Goal: Transaction & Acquisition: Purchase product/service

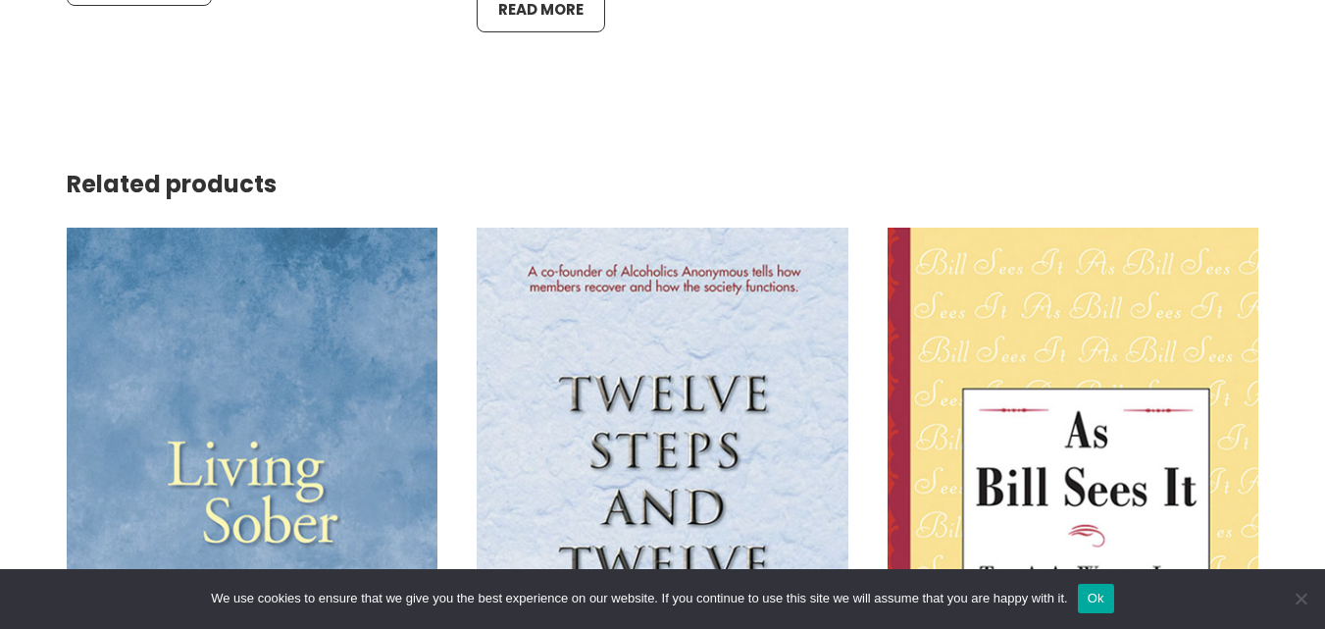
scroll to position [2649, 0]
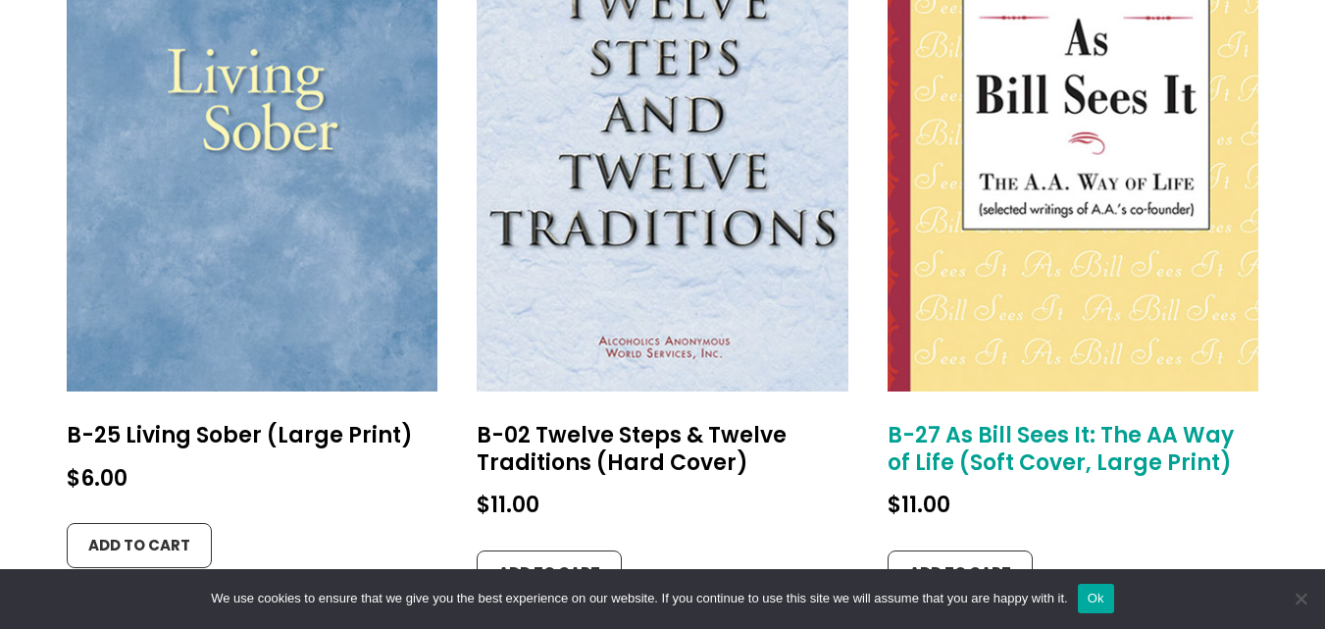
click at [1083, 237] on img at bounding box center [1074, 113] width 372 height 556
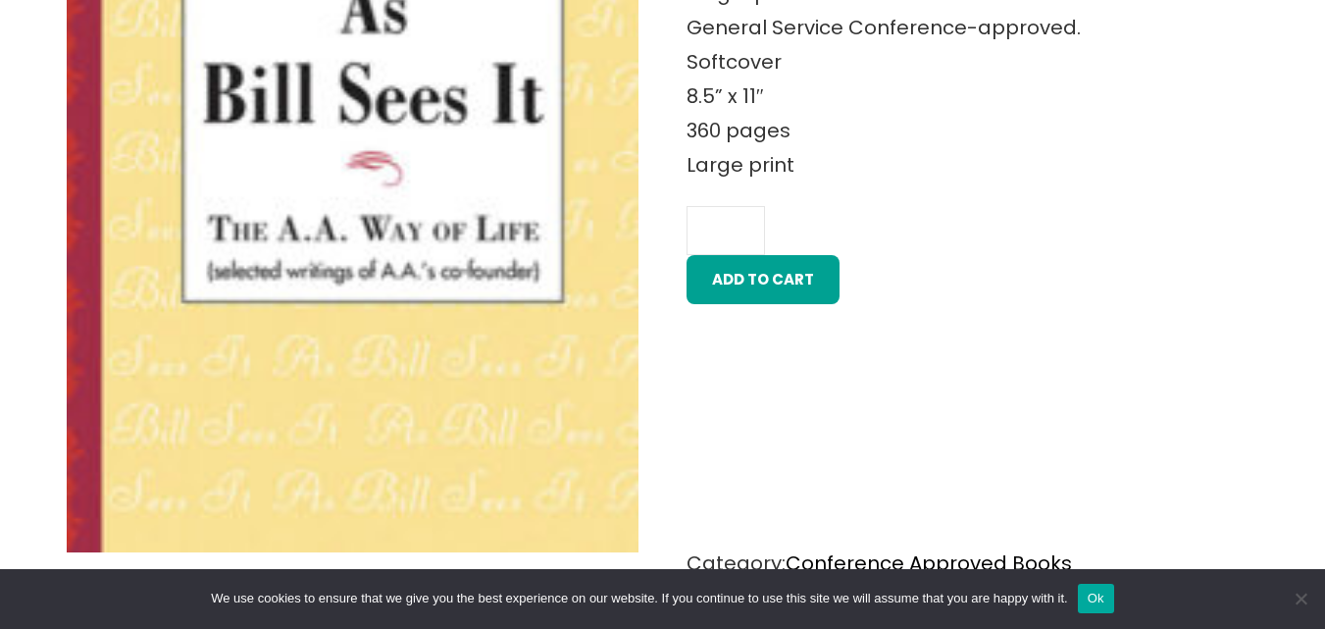
scroll to position [981, 0]
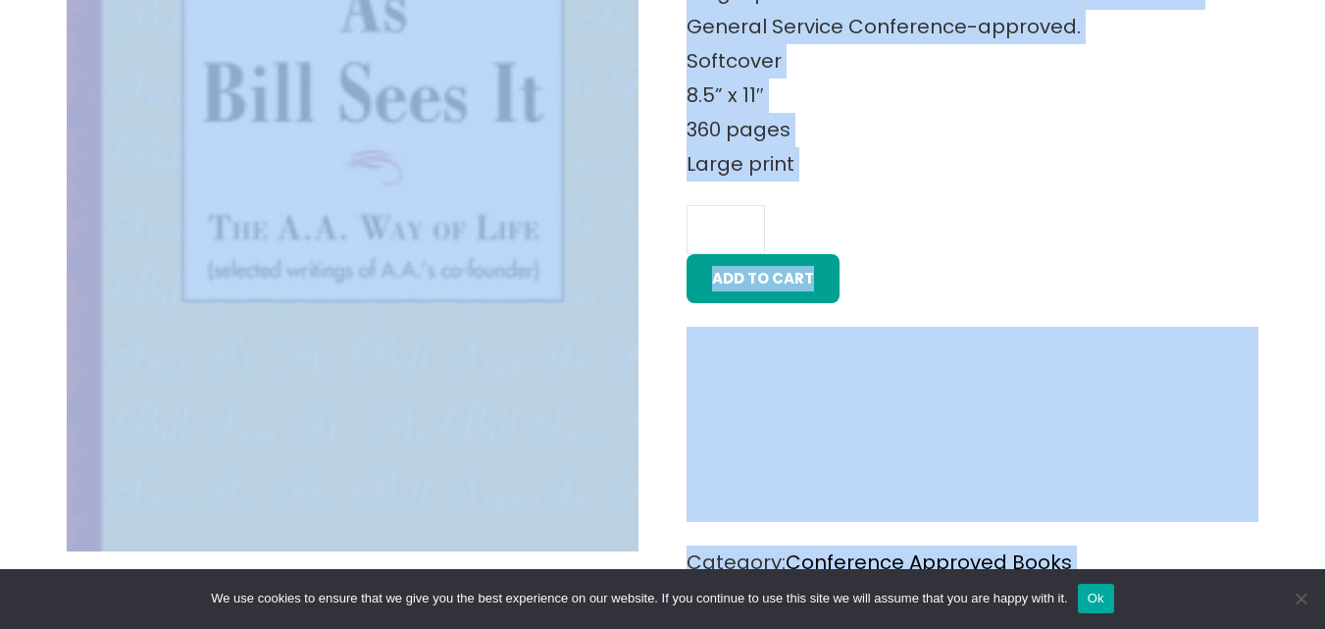
drag, startPoint x: 668, startPoint y: 328, endPoint x: 293, endPoint y: 298, distance: 375.9
click at [293, 298] on div "B-27 As Bill Sees It: The AA Way of Life (Soft Cover, Large Print) $ 11.00 A so…" at bounding box center [663, 593] width 1193 height 1802
click at [47, 231] on div "Home / Conference Approved Books / B-27 As Bill Sees It: The AA Way of Life (So…" at bounding box center [662, 532] width 1325 height 2022
drag, startPoint x: 28, startPoint y: 229, endPoint x: 141, endPoint y: 227, distance: 112.8
click at [141, 227] on div "Home / Conference Approved Books / B-27 As Bill Sees It: The AA Way of Life (So…" at bounding box center [662, 532] width 1325 height 2022
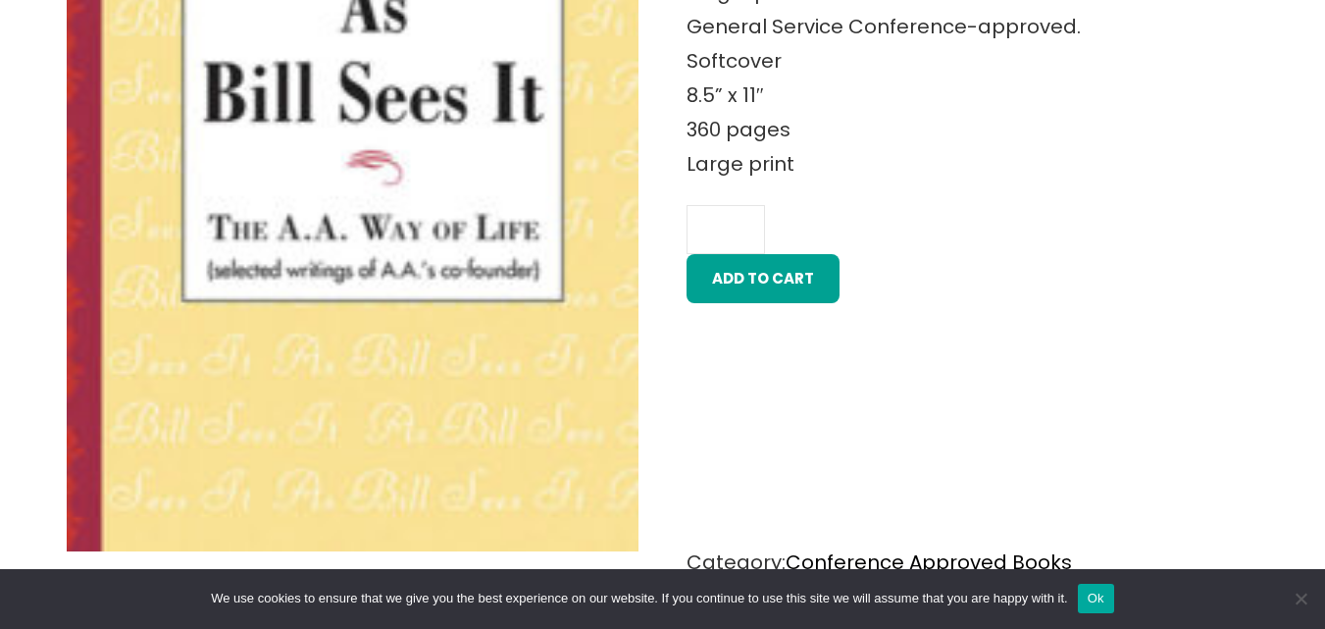
click at [660, 215] on h2 "Related products" at bounding box center [663, 156] width 1193 height 928
drag, startPoint x: 651, startPoint y: 207, endPoint x: 674, endPoint y: 197, distance: 24.6
click at [674, 197] on h2 "Related products" at bounding box center [663, 156] width 1193 height 928
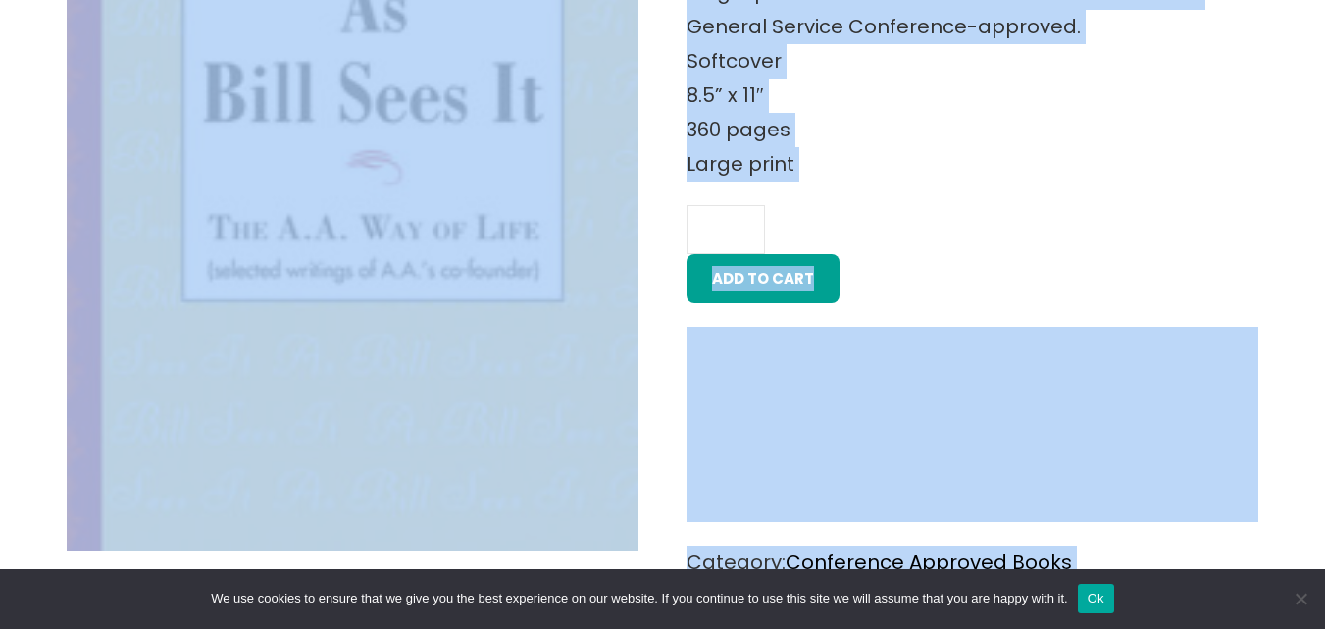
drag, startPoint x: 643, startPoint y: 198, endPoint x: 507, endPoint y: 205, distance: 135.6
click at [507, 205] on div "B-27 As Bill Sees It: The AA Way of Life (Soft Cover, Large Print) $ 11.00 A so…" at bounding box center [663, 593] width 1193 height 1802
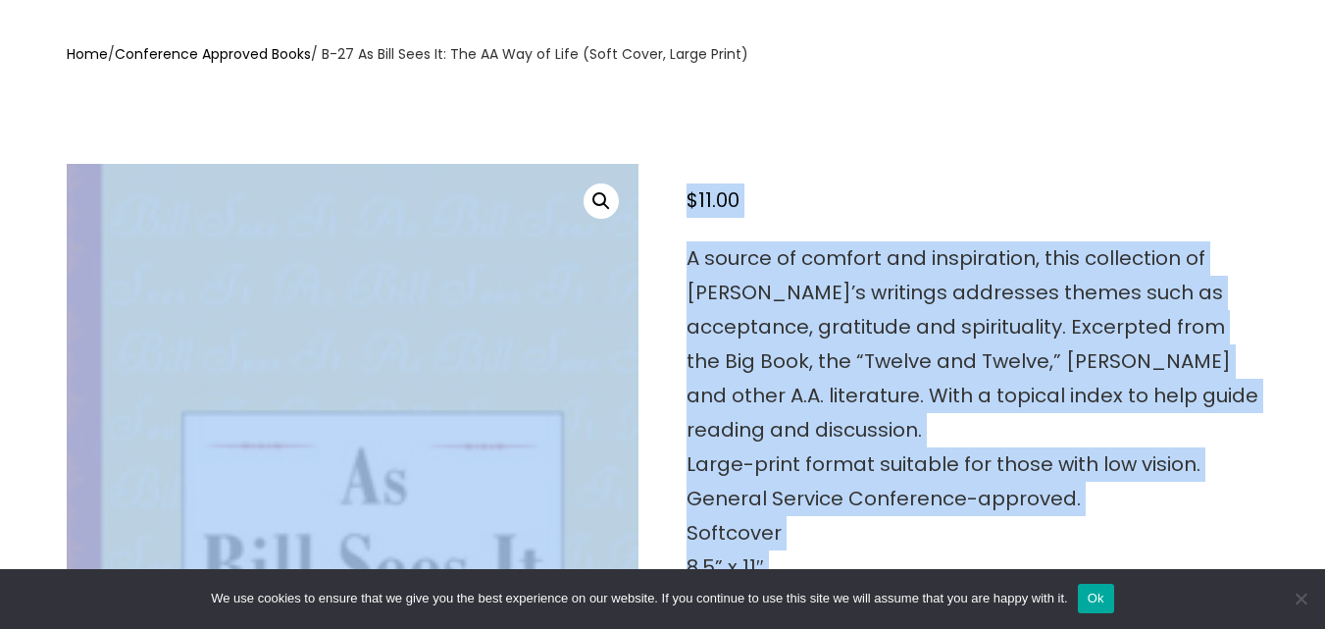
scroll to position [491, 0]
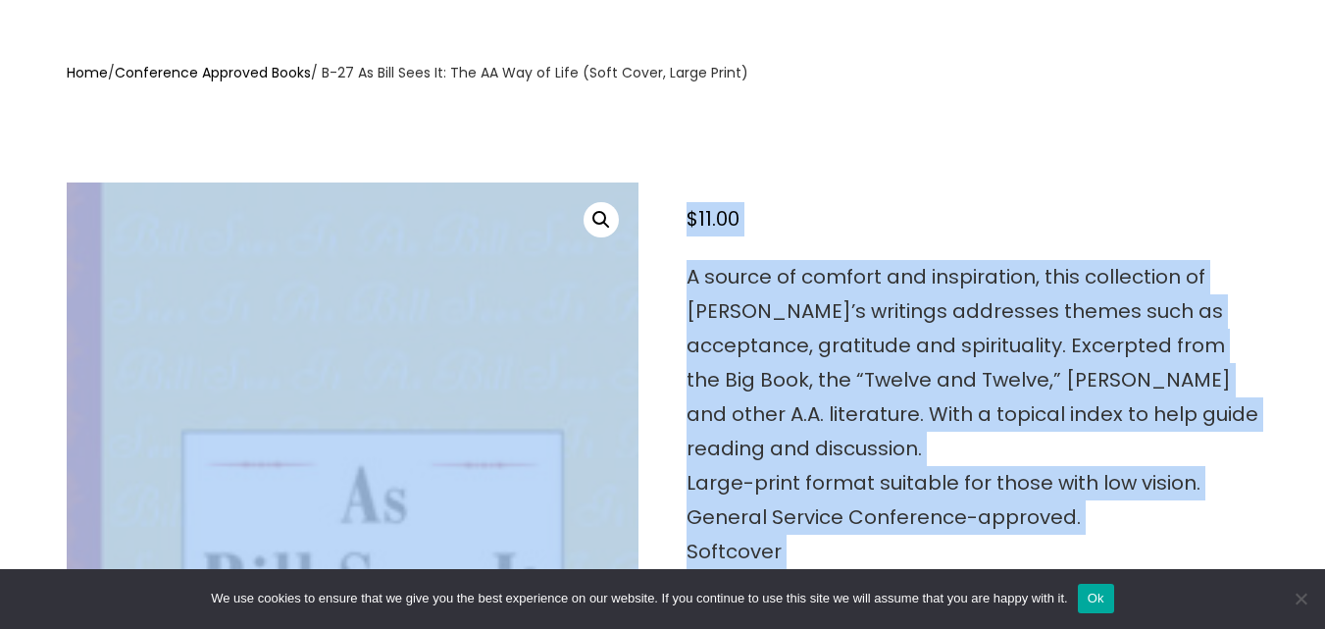
drag, startPoint x: 139, startPoint y: 151, endPoint x: 193, endPoint y: 190, distance: 66.7
